Goal: Task Accomplishment & Management: Use online tool/utility

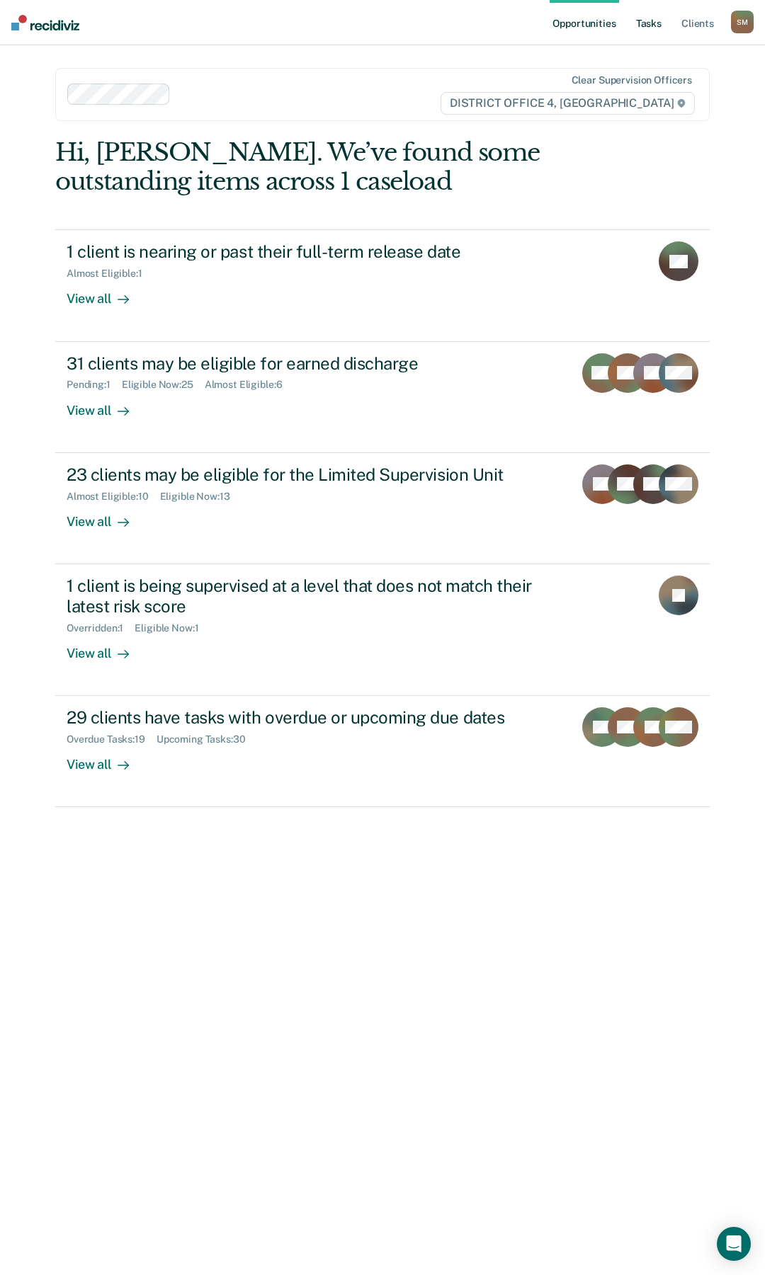
click at [656, 23] on link "Tasks" at bounding box center [648, 22] width 31 height 45
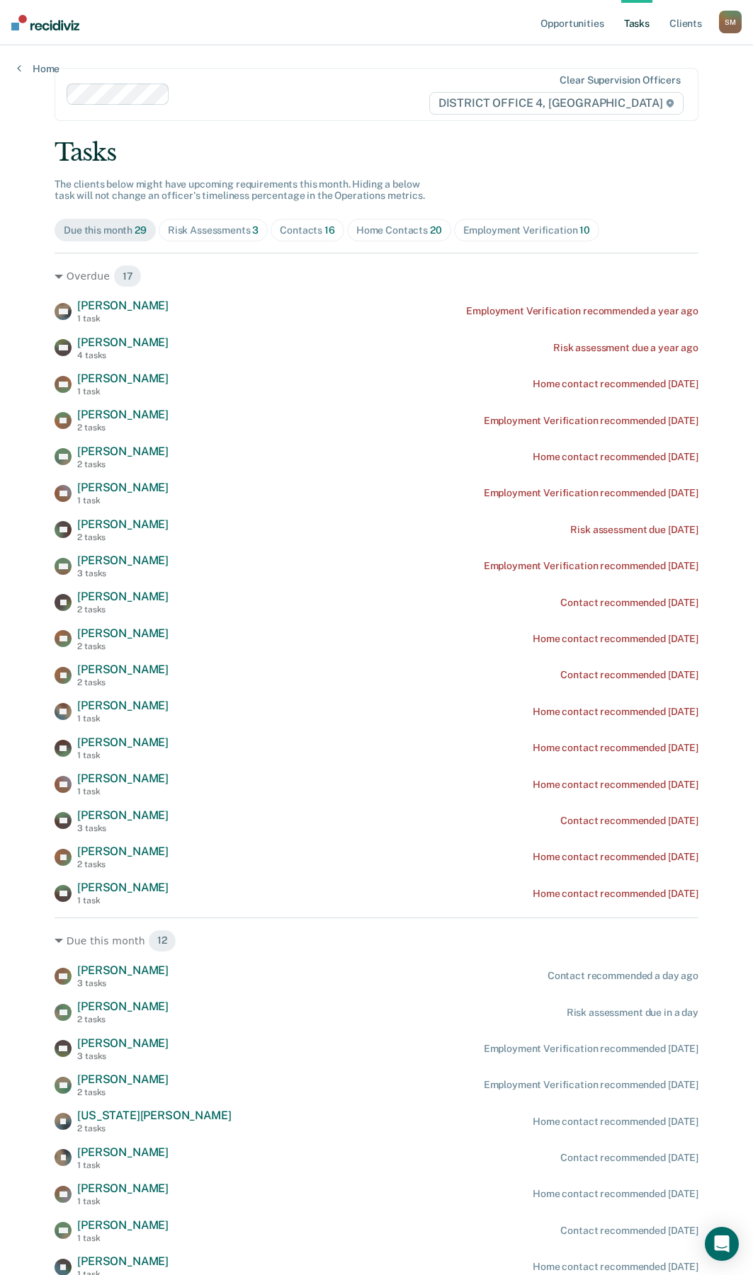
click at [295, 230] on div "Contacts 16" at bounding box center [307, 230] width 55 height 12
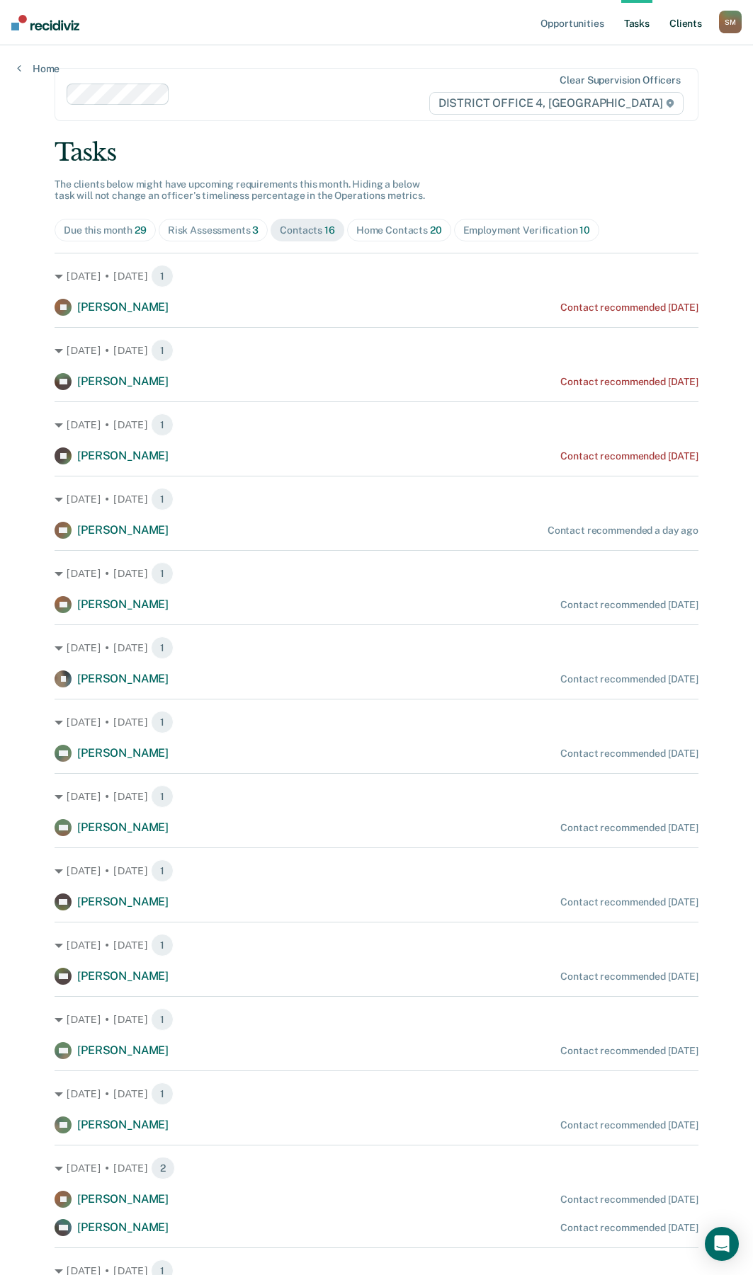
click at [690, 18] on link "Client s" at bounding box center [685, 22] width 38 height 45
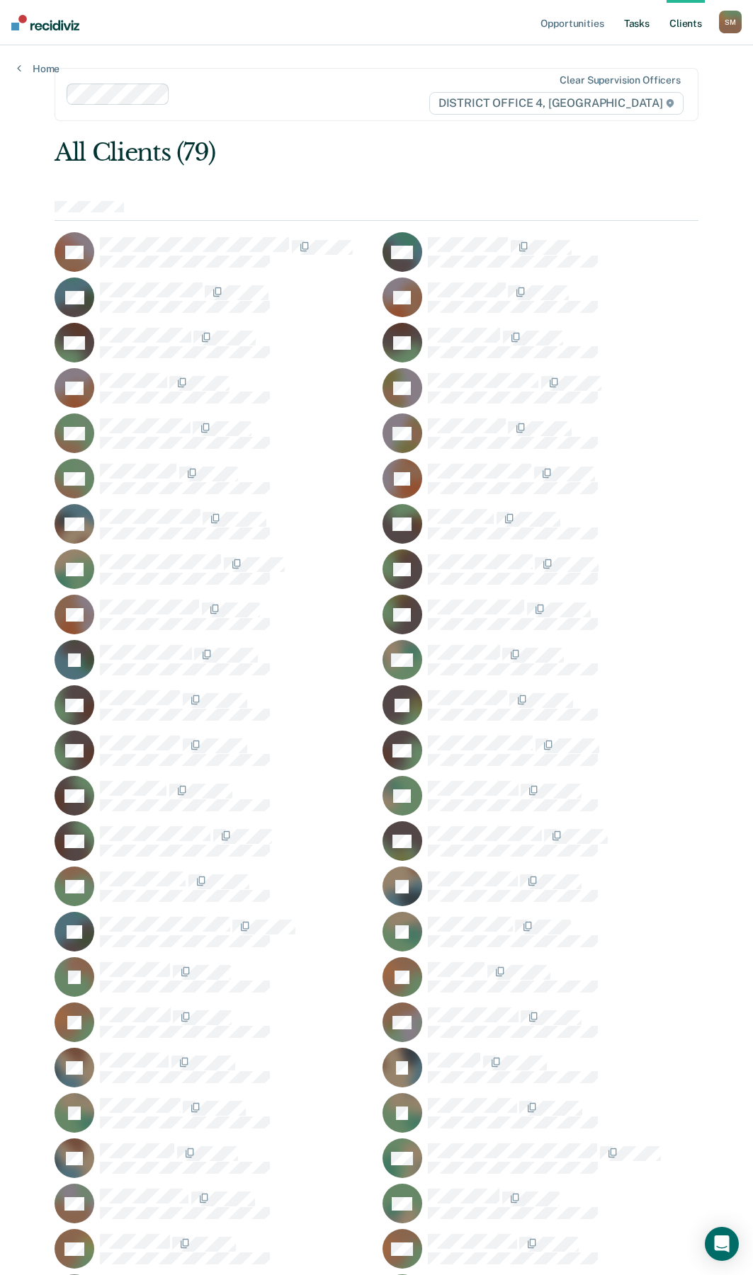
click at [640, 22] on link "Tasks" at bounding box center [636, 22] width 31 height 45
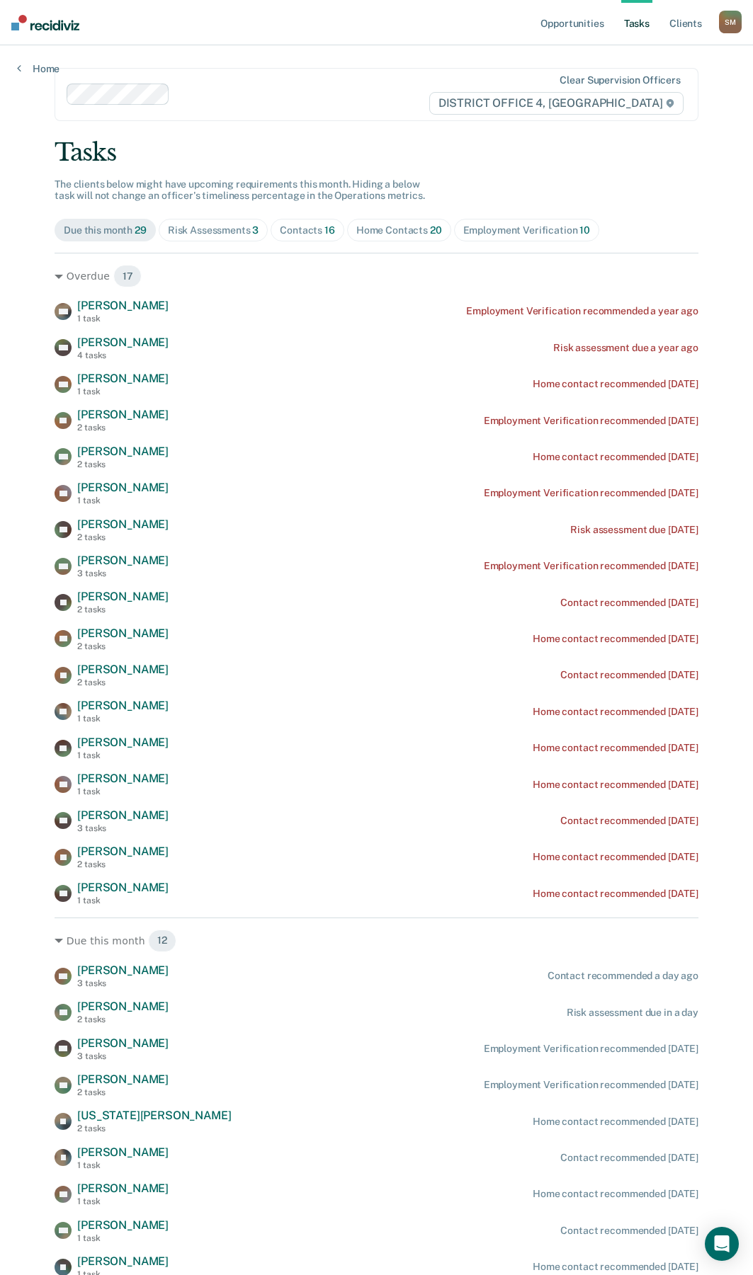
click at [297, 233] on div "Contacts 16" at bounding box center [307, 230] width 55 height 12
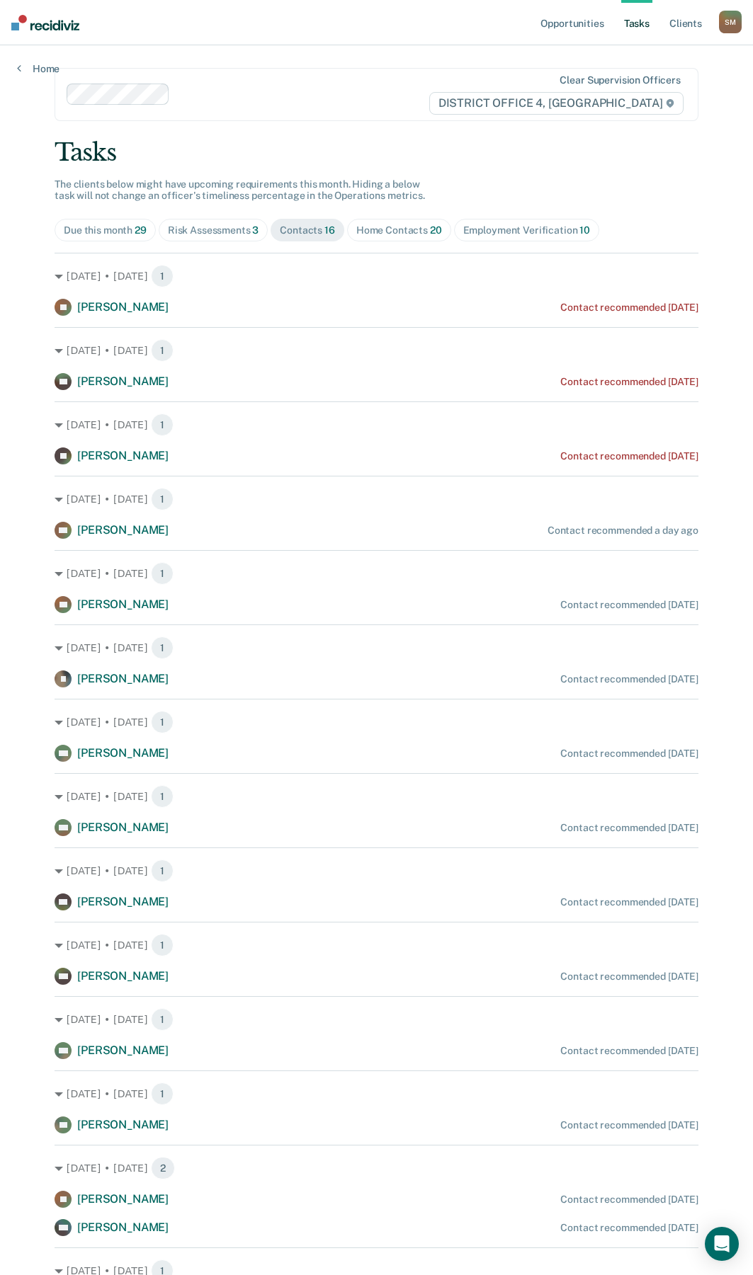
click at [399, 234] on div "Home Contacts 20" at bounding box center [399, 230] width 86 height 12
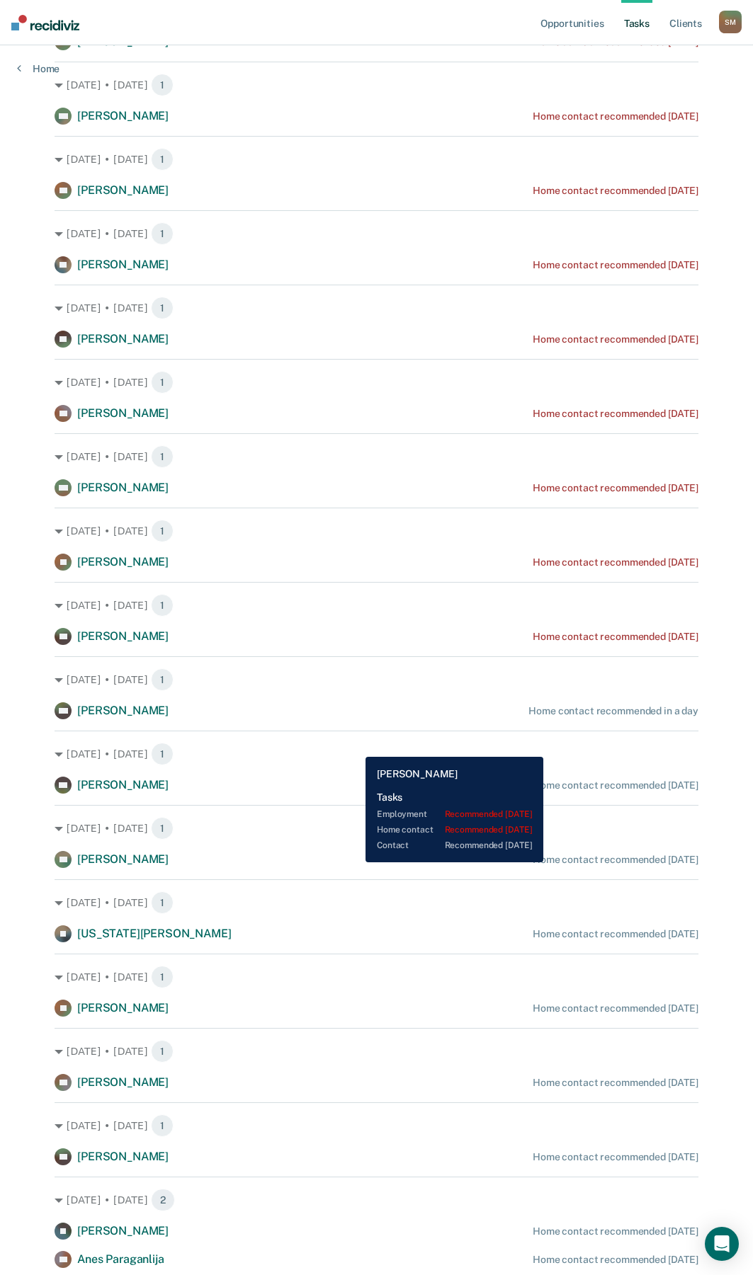
scroll to position [283, 0]
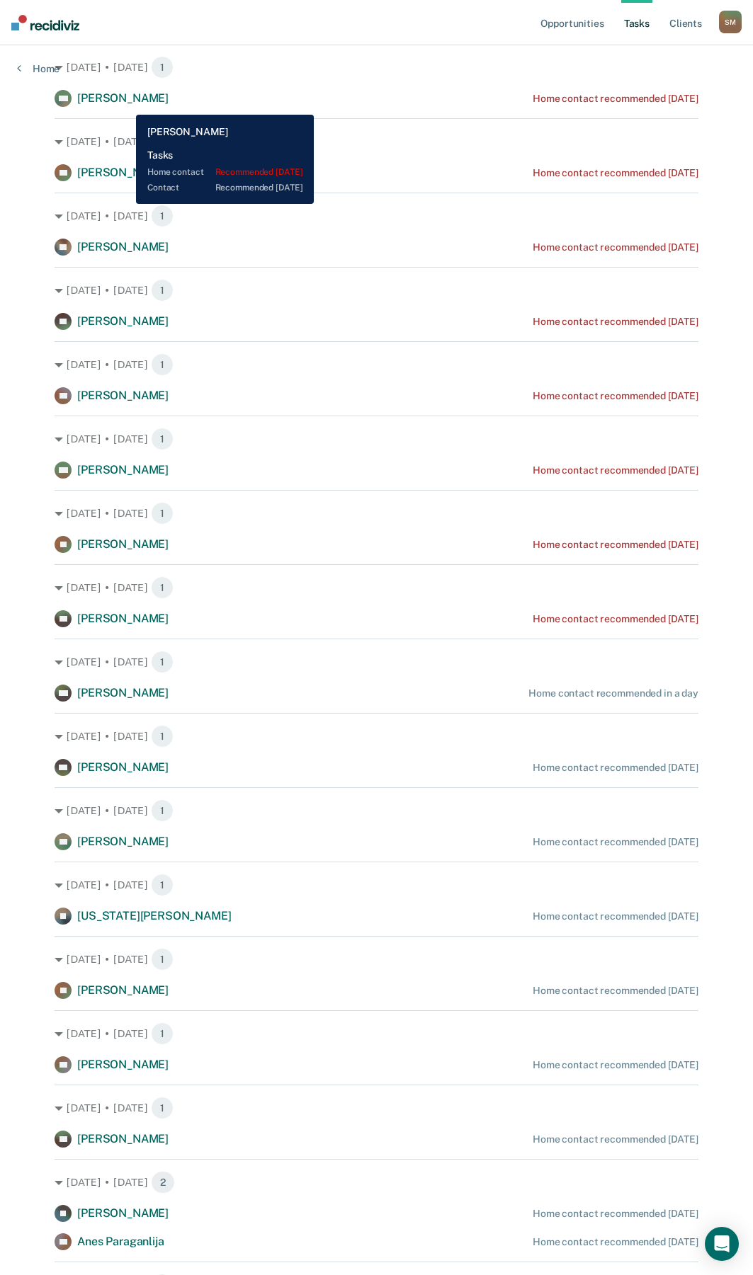
click at [130, 104] on span "[PERSON_NAME]" at bounding box center [122, 97] width 91 height 13
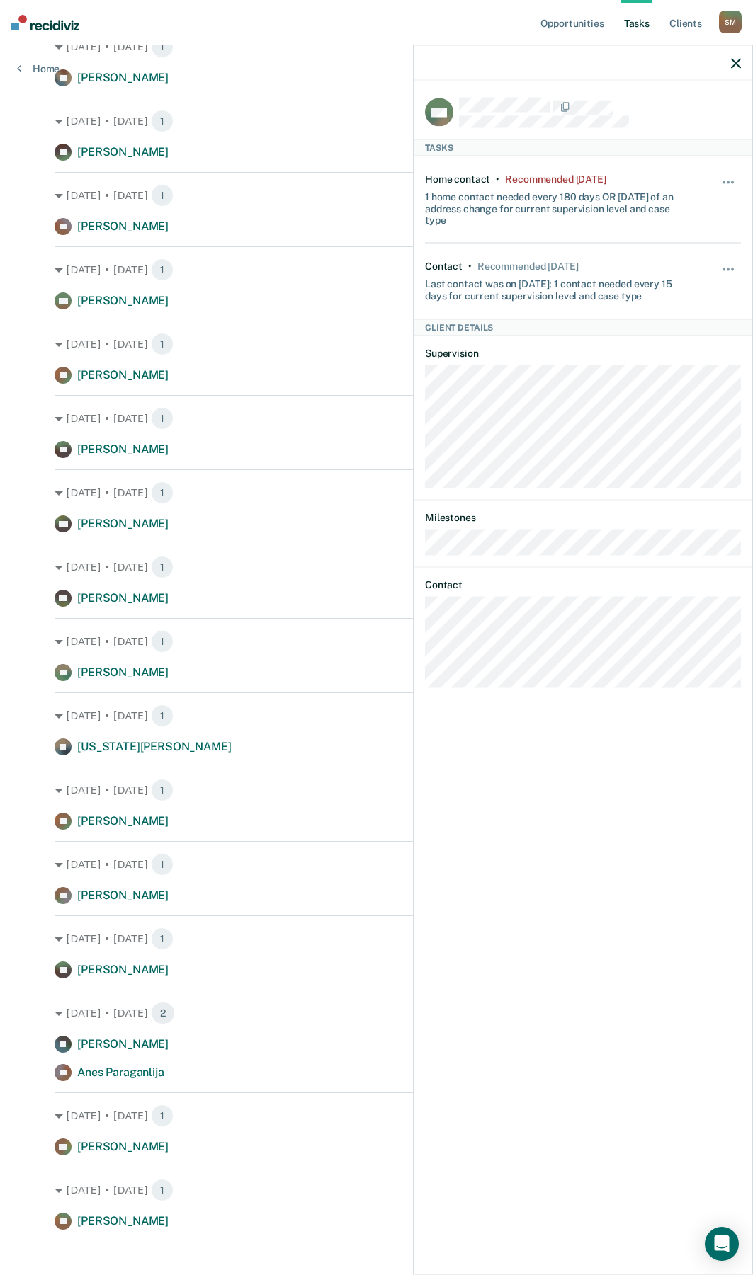
scroll to position [464, 0]
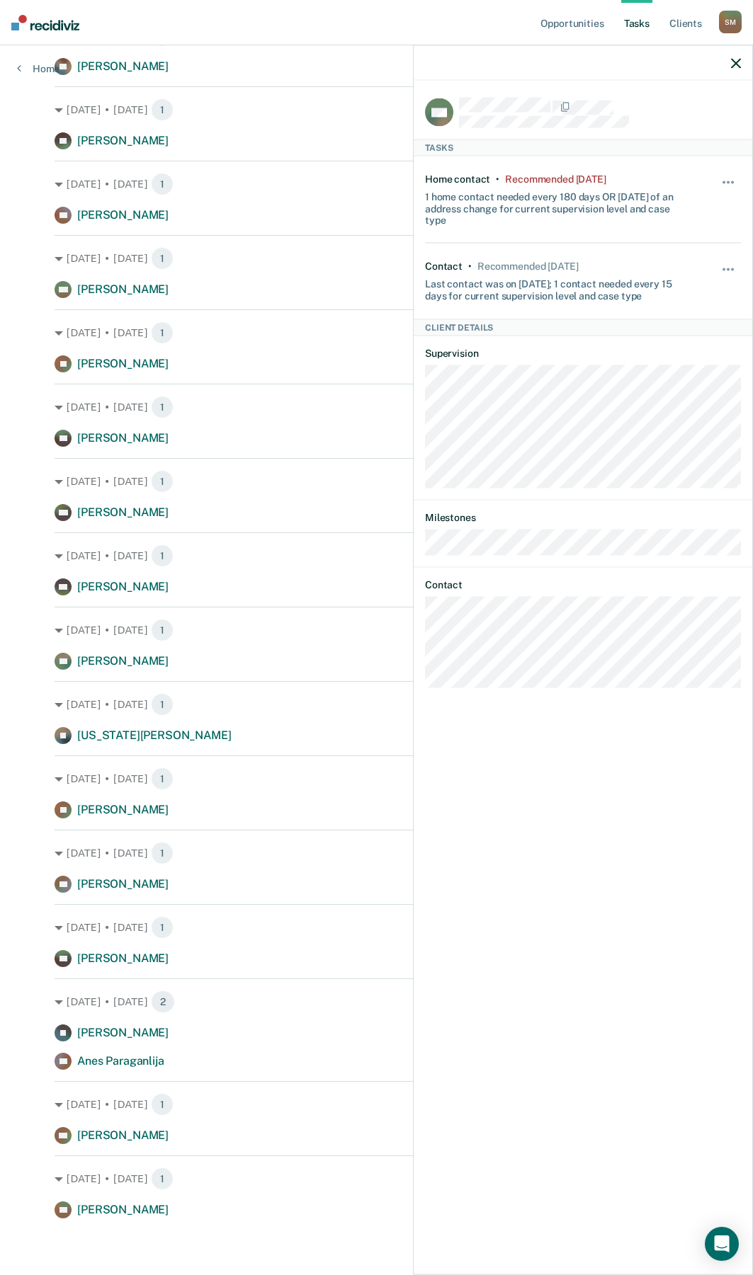
click at [737, 67] on icon "button" at bounding box center [736, 63] width 10 height 10
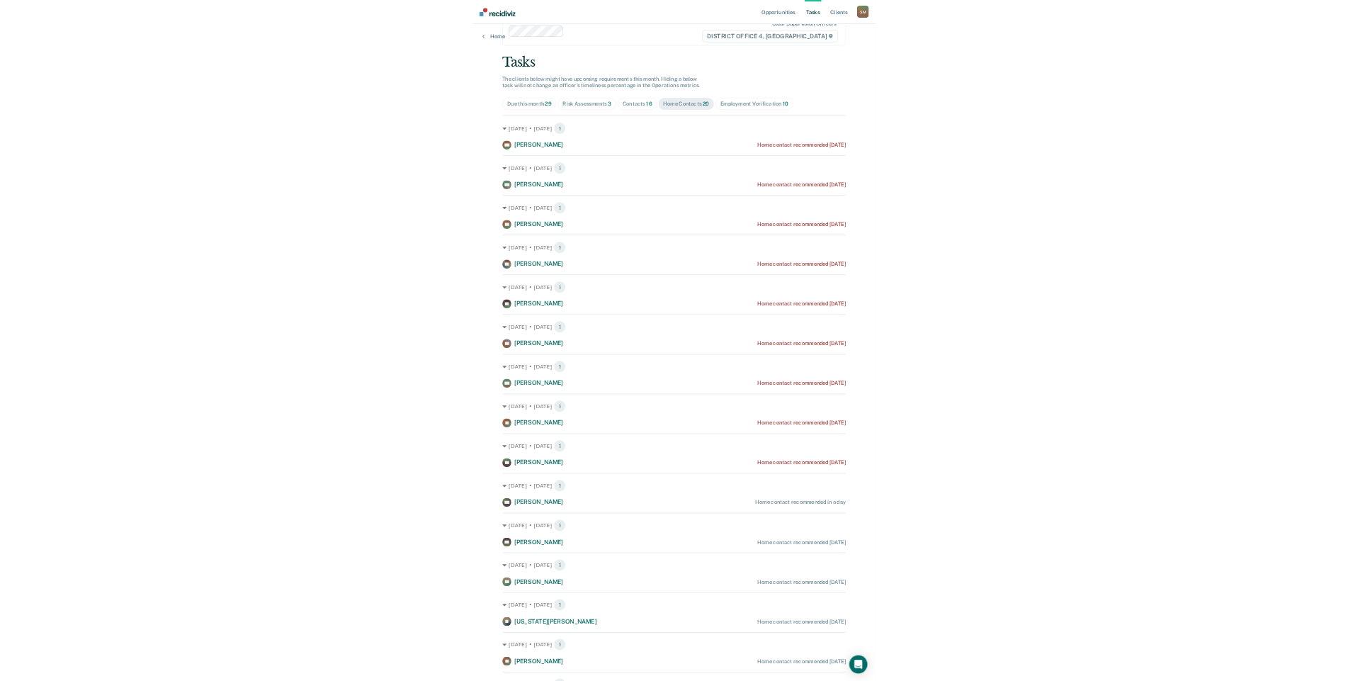
scroll to position [0, 0]
